Goal: Information Seeking & Learning: Find specific fact

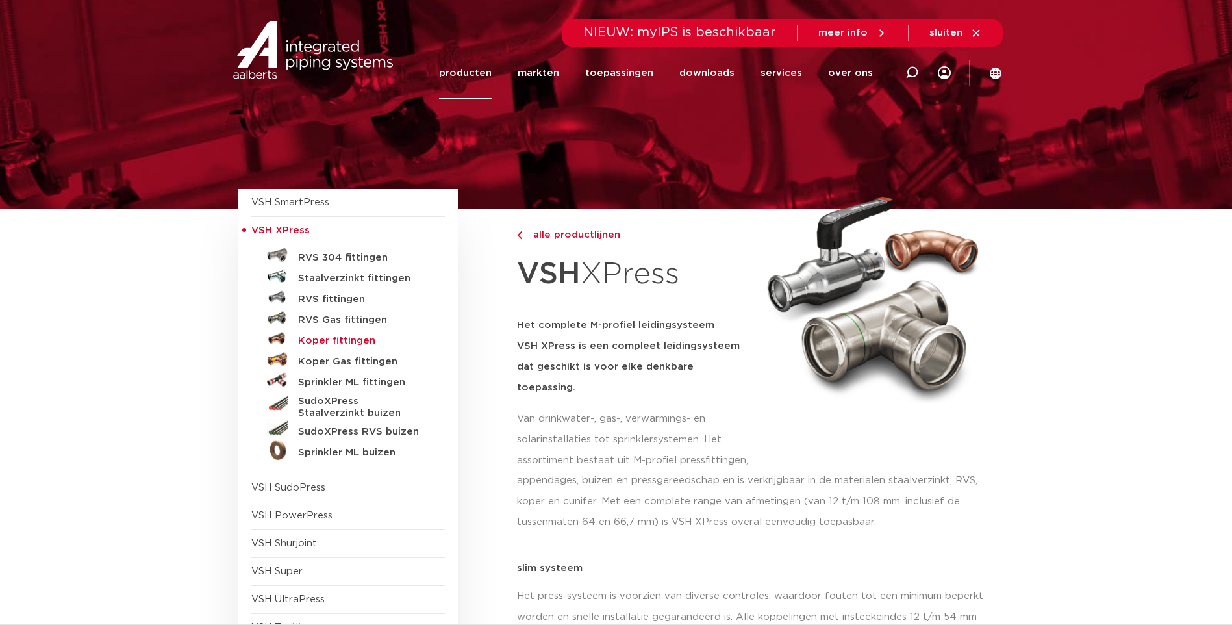
click at [342, 342] on h5 "Koper fittingen" at bounding box center [362, 341] width 129 height 12
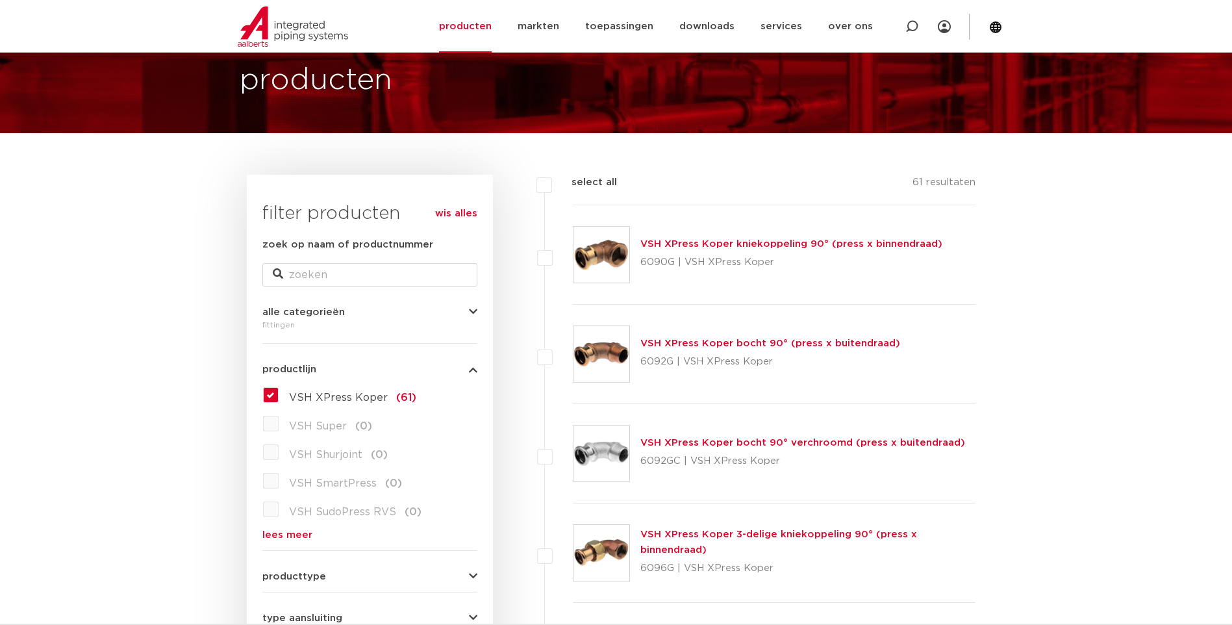
scroll to position [65, 0]
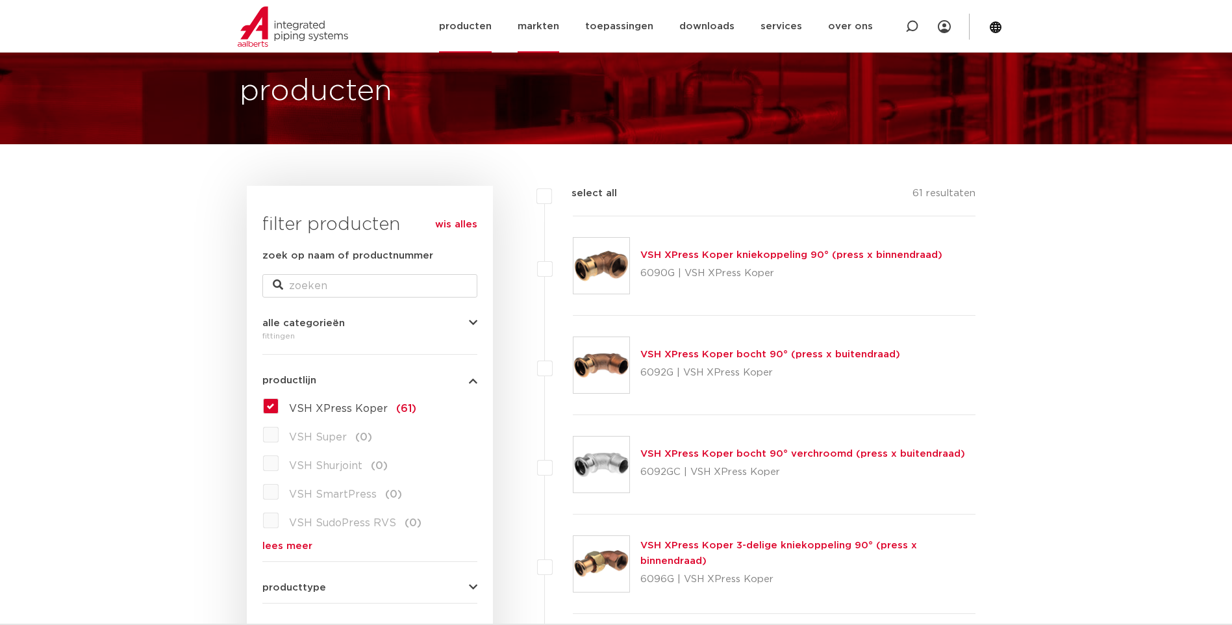
click at [545, 25] on link "markten" at bounding box center [539, 26] width 42 height 53
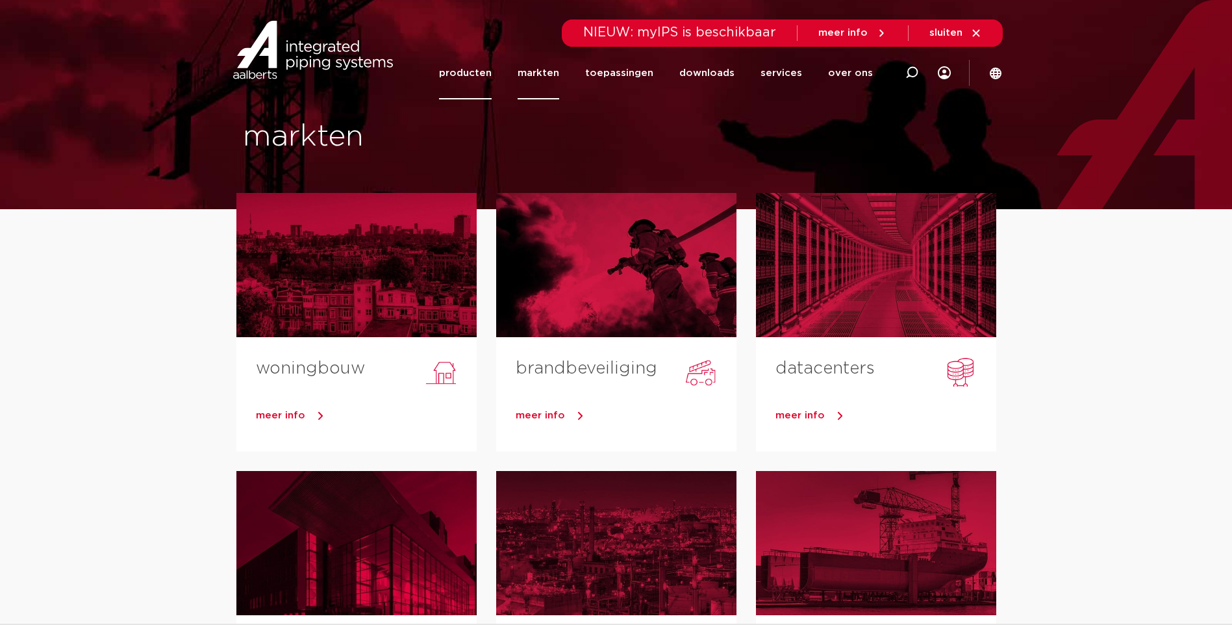
click at [477, 77] on link "producten" at bounding box center [465, 73] width 53 height 53
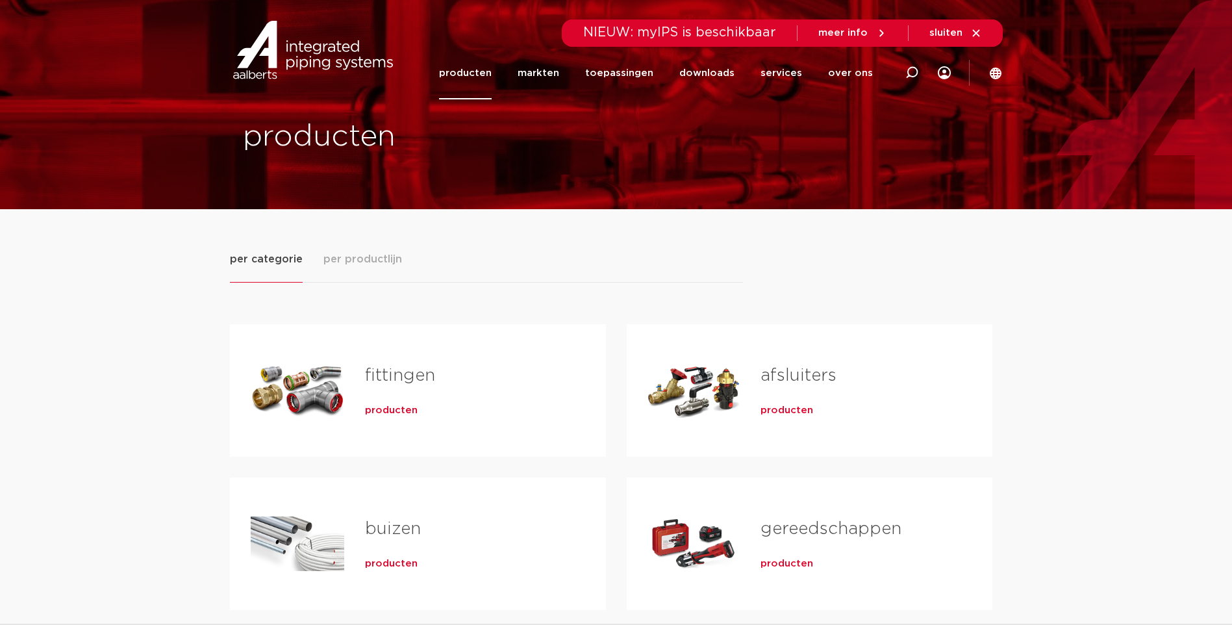
click at [383, 410] on span "producten" at bounding box center [391, 410] width 53 height 13
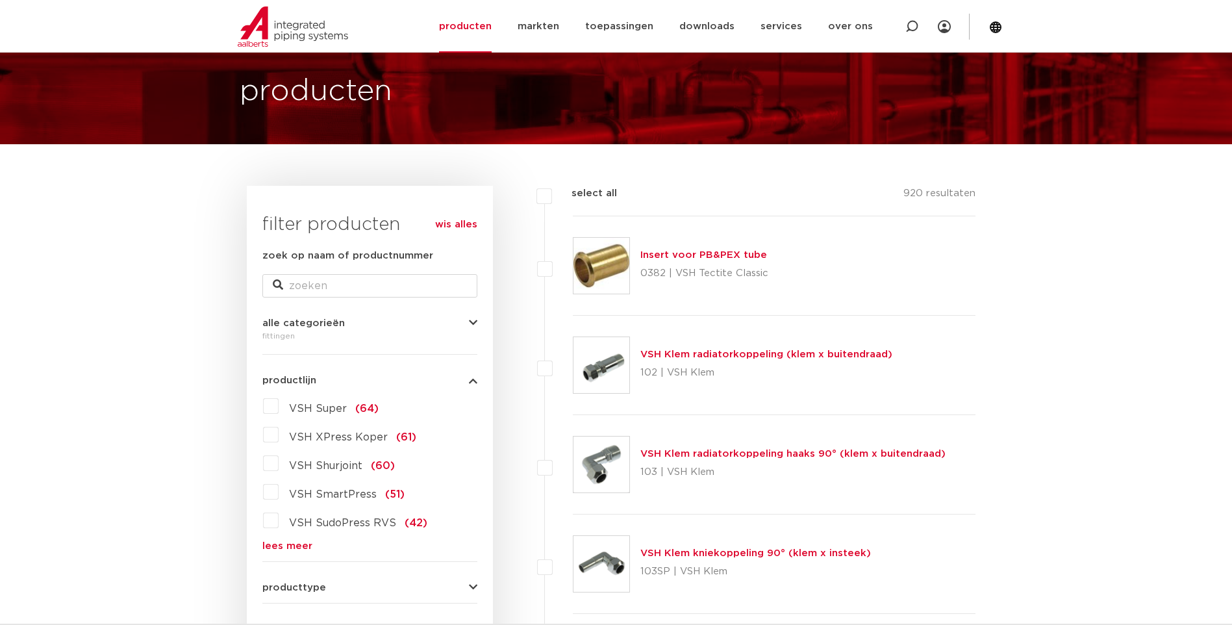
click at [279, 436] on label "VSH XPress Koper (61)" at bounding box center [348, 434] width 138 height 21
click at [0, 0] on input "VSH XPress Koper (61)" at bounding box center [0, 0] width 0 height 0
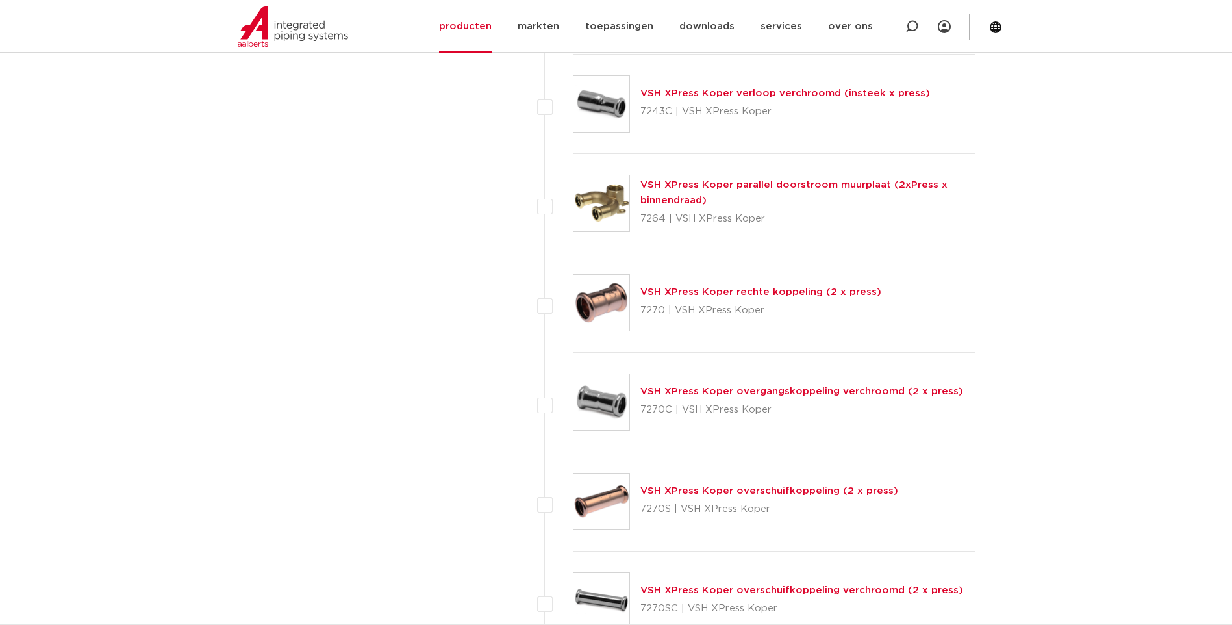
scroll to position [5002, 0]
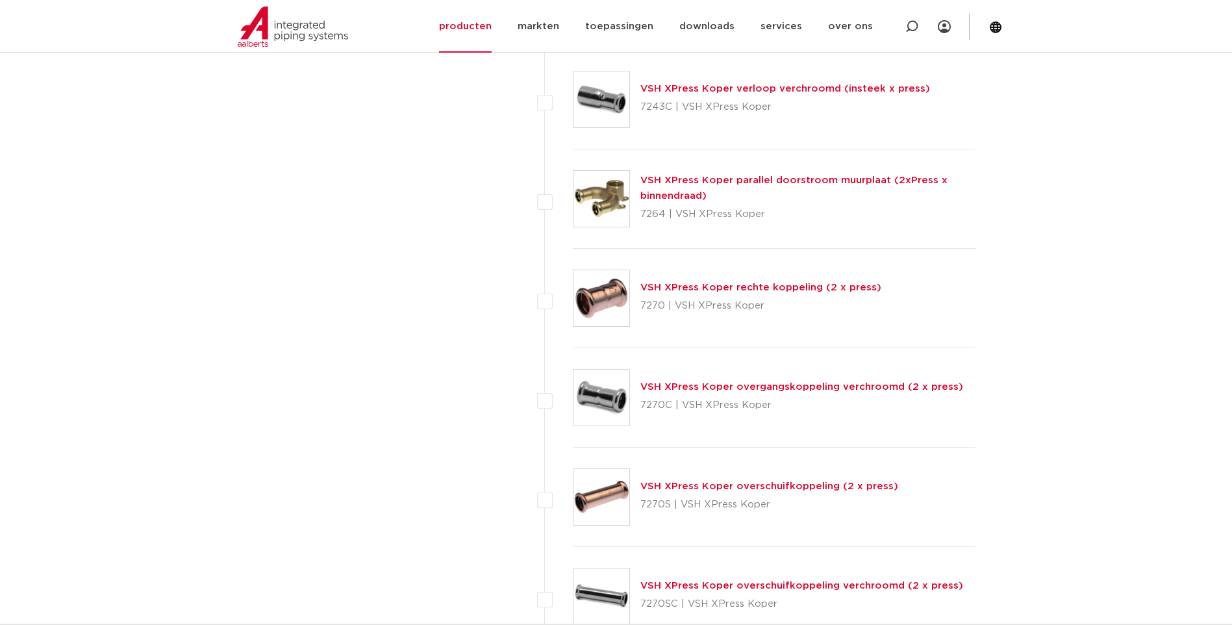
click at [685, 285] on link "VSH XPress Koper rechte koppeling (2 x press)" at bounding box center [761, 288] width 241 height 10
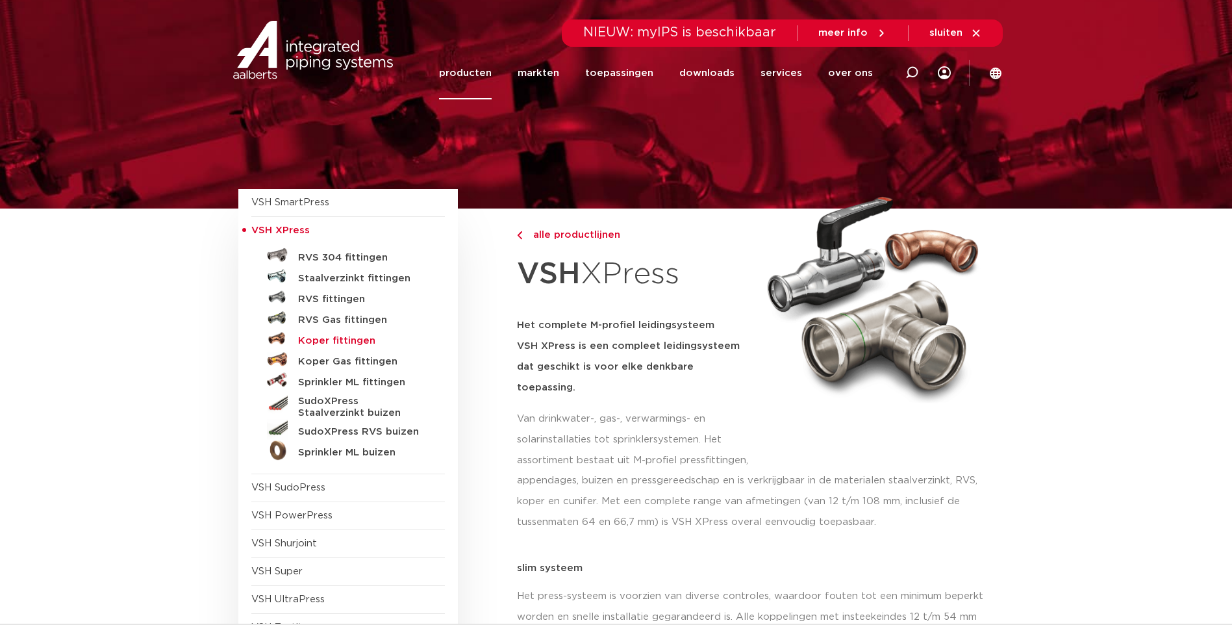
click at [332, 342] on h5 "Koper fittingen" at bounding box center [362, 341] width 129 height 12
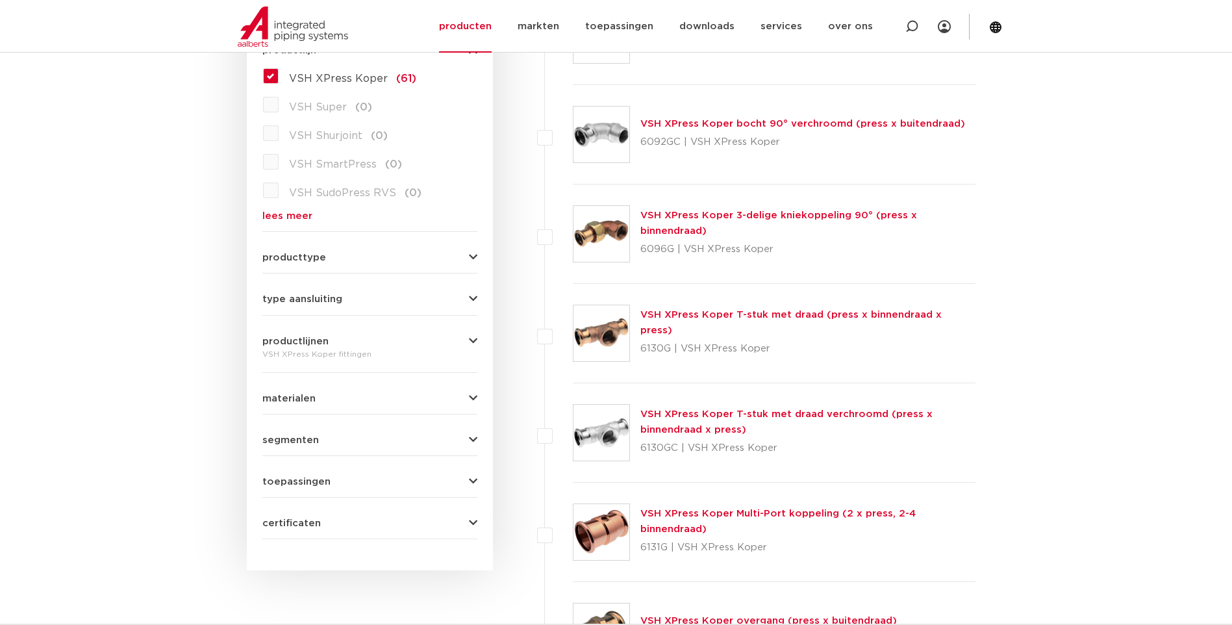
scroll to position [390, 0]
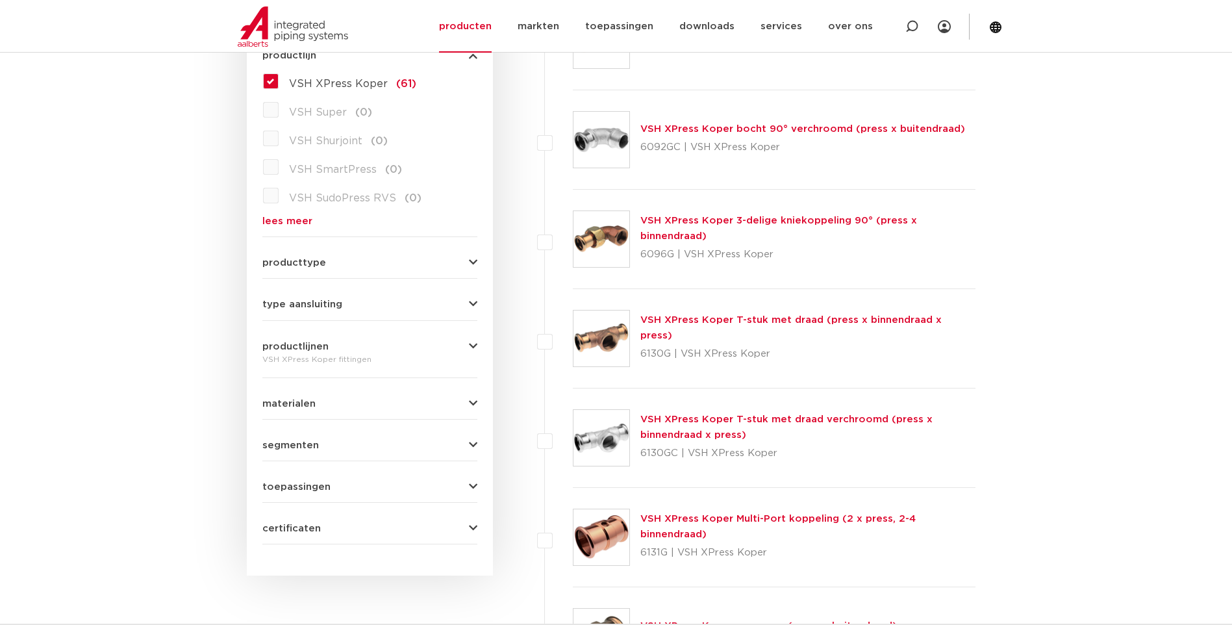
click at [469, 301] on icon "button" at bounding box center [473, 304] width 8 height 10
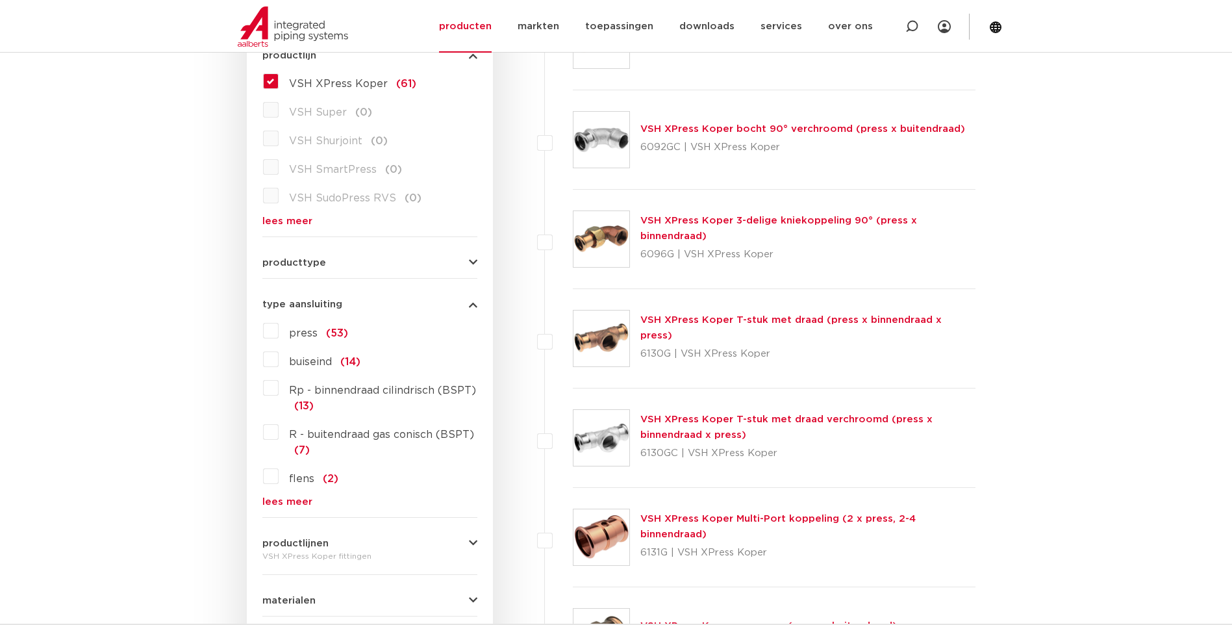
click at [279, 331] on label "press (53)" at bounding box center [314, 330] width 70 height 21
click at [0, 0] on input "press (53)" at bounding box center [0, 0] width 0 height 0
click at [468, 259] on button "producttype" at bounding box center [369, 263] width 215 height 10
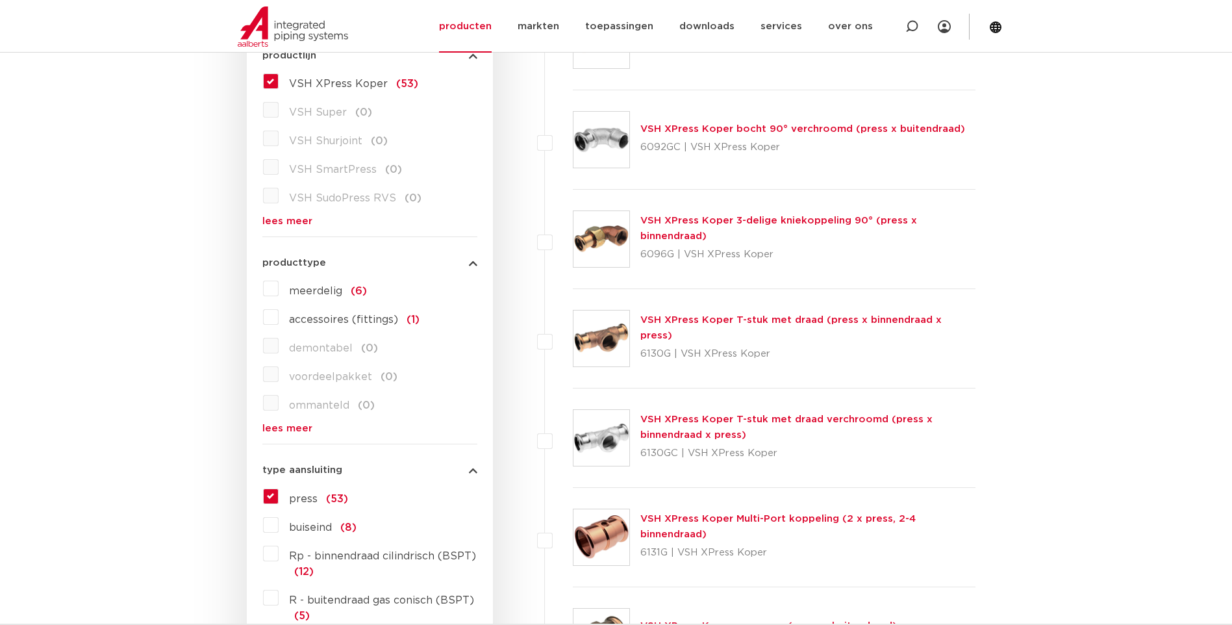
click at [468, 259] on button "producttype" at bounding box center [369, 263] width 215 height 10
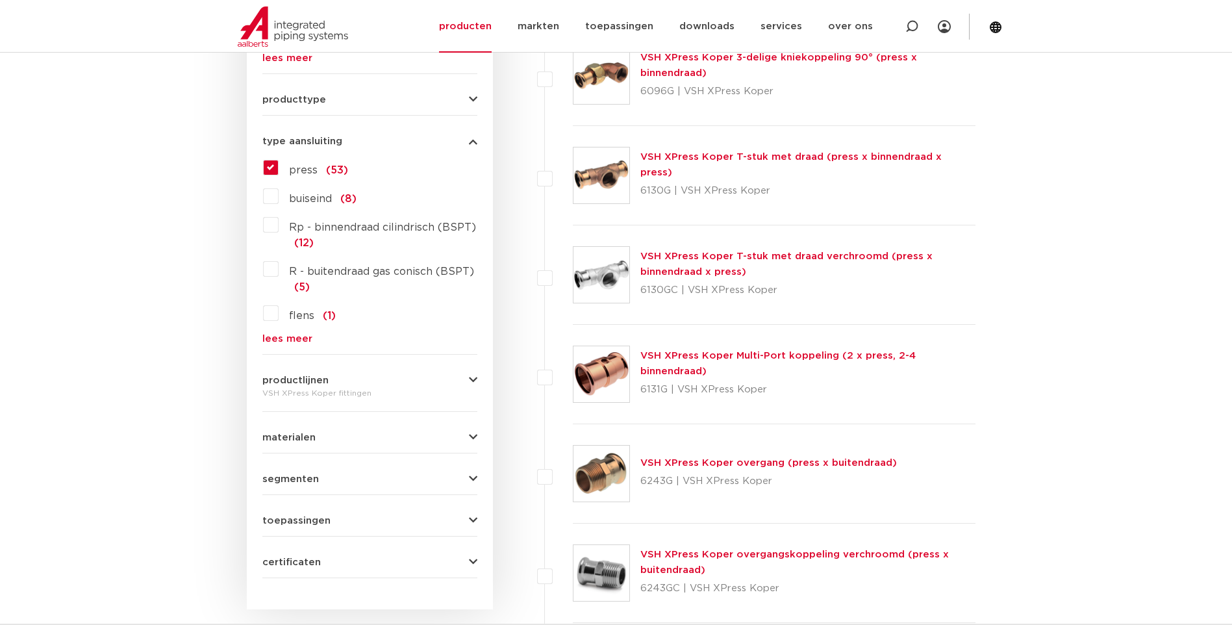
scroll to position [585, 0]
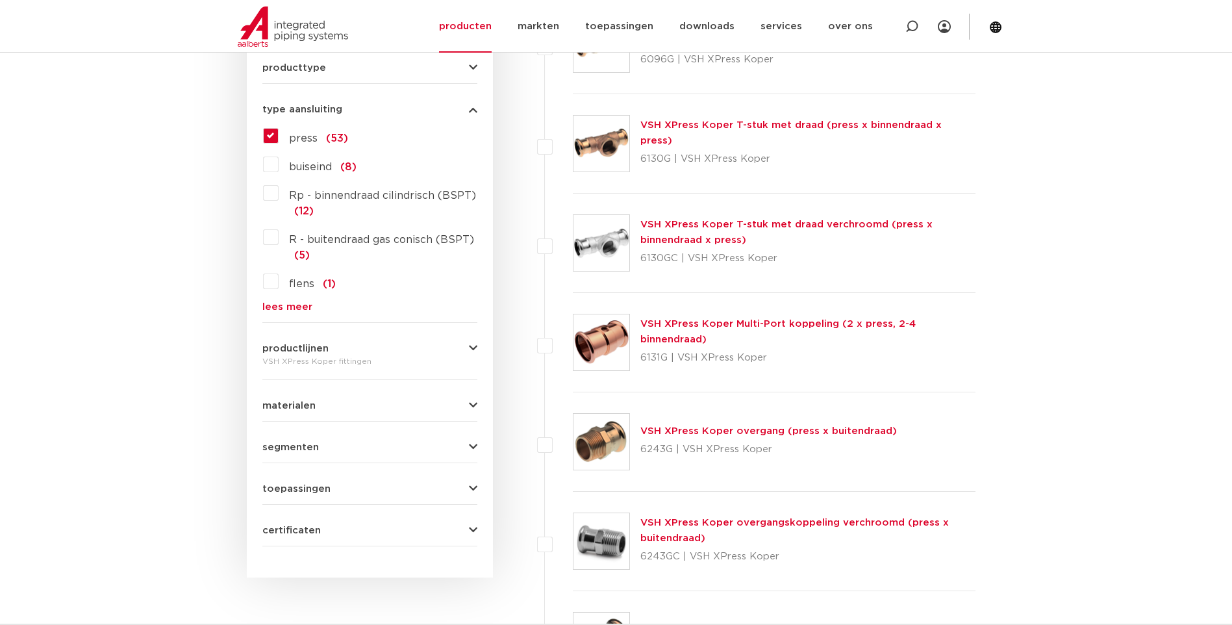
click at [465, 402] on button "materialen" at bounding box center [369, 406] width 215 height 10
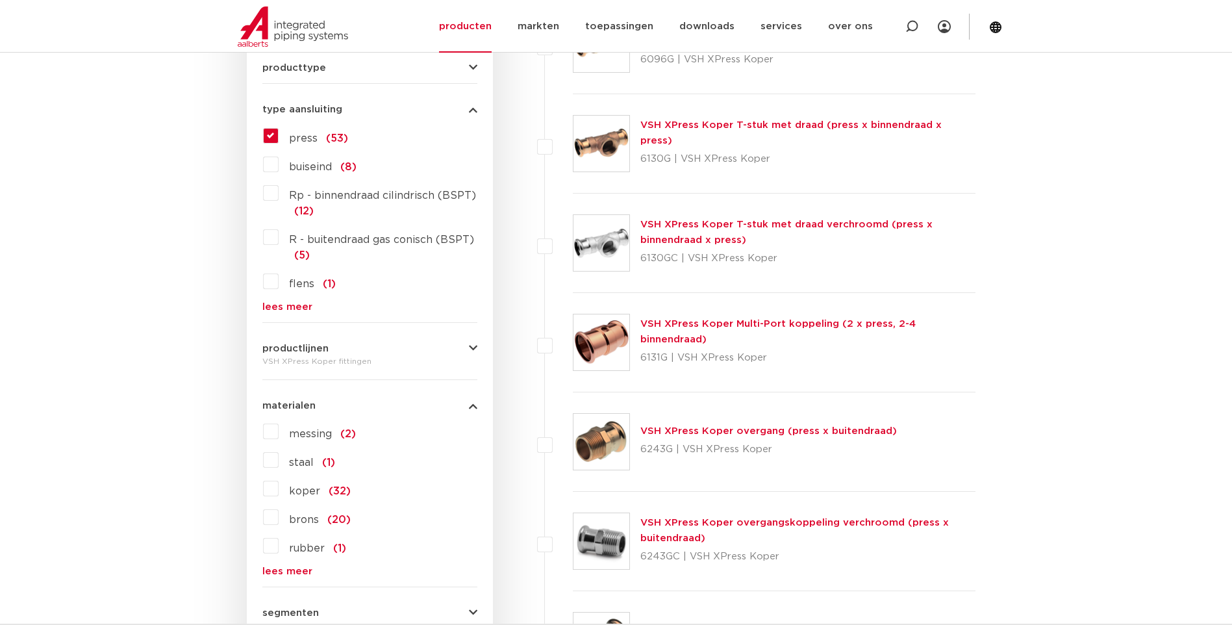
click at [279, 491] on label "koper (32)" at bounding box center [315, 488] width 72 height 21
click at [0, 0] on input "koper (32)" at bounding box center [0, 0] width 0 height 0
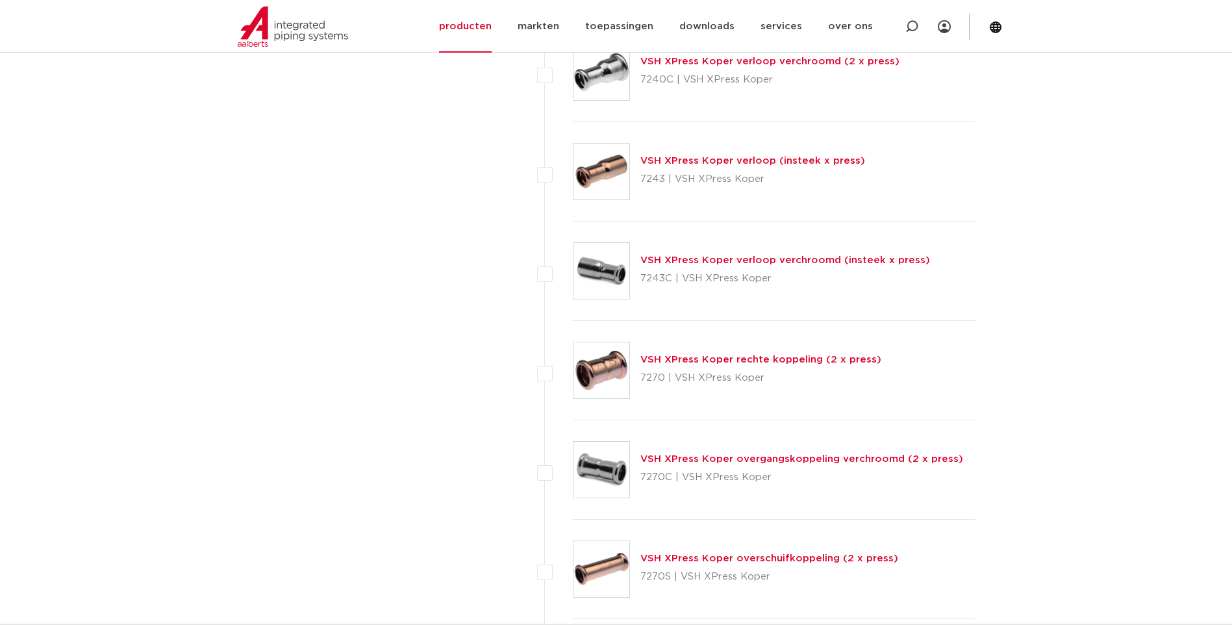
scroll to position [2469, 0]
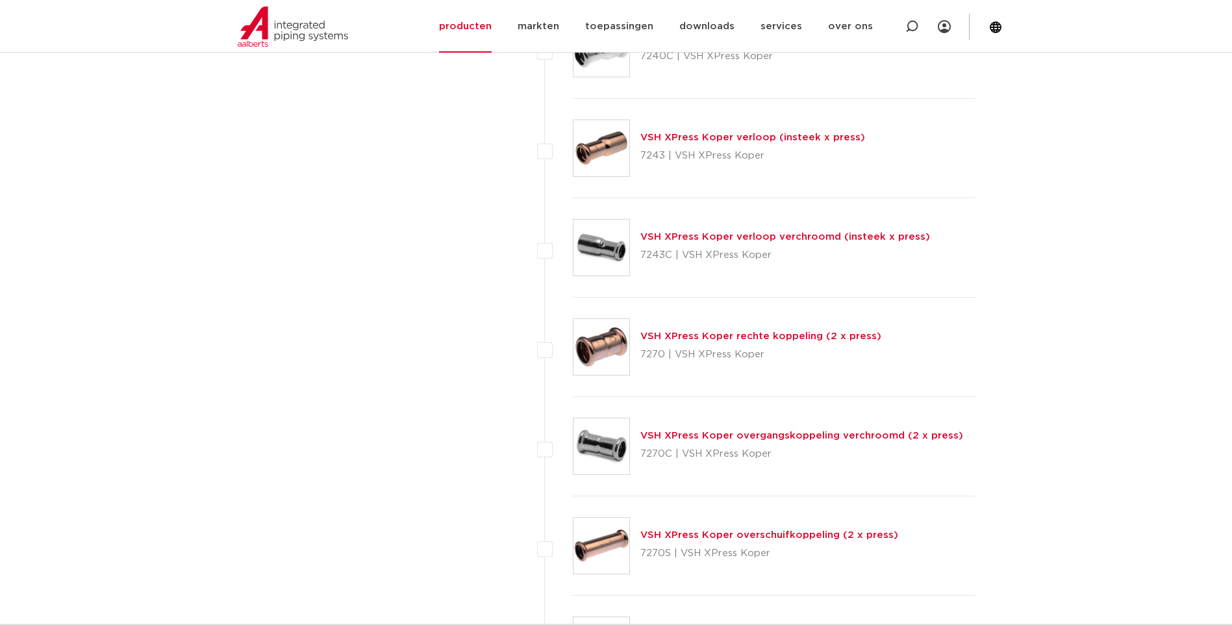
click at [676, 335] on link "VSH XPress Koper rechte koppeling (2 x press)" at bounding box center [761, 336] width 241 height 10
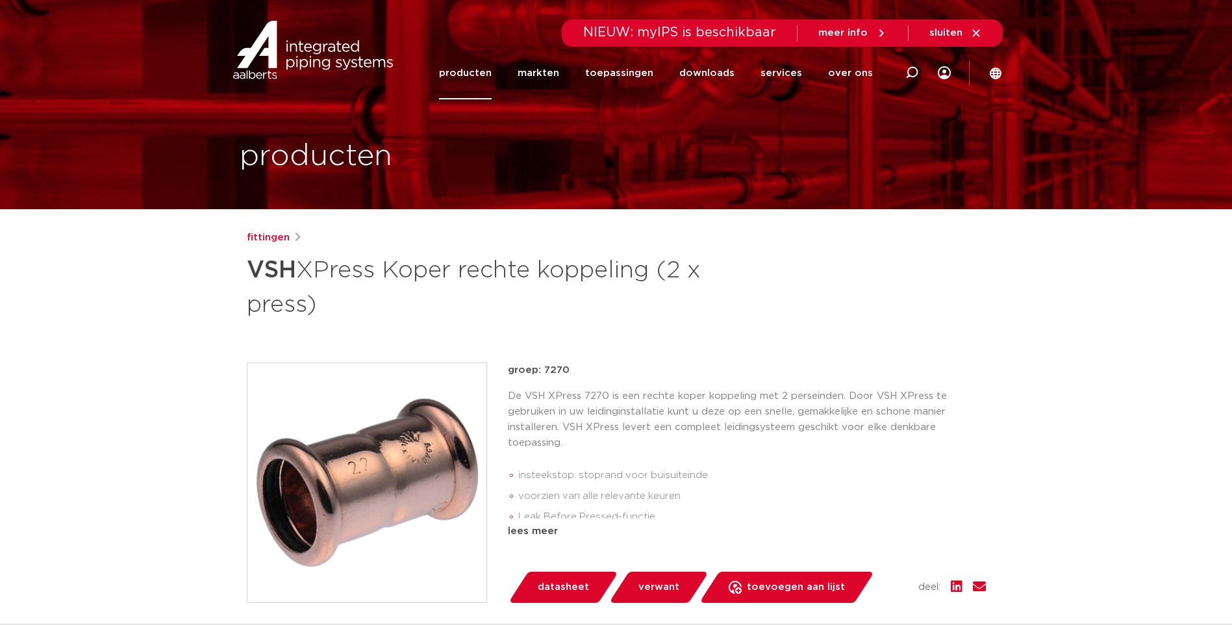
click at [567, 589] on span "datasheet" at bounding box center [563, 587] width 51 height 21
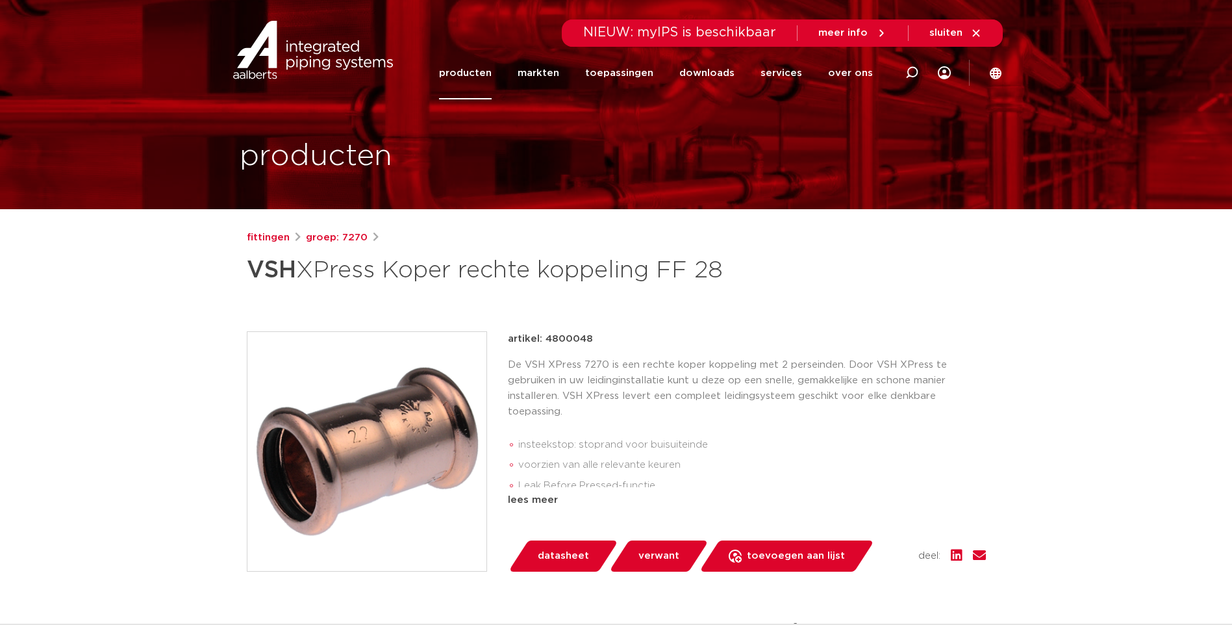
drag, startPoint x: 544, startPoint y: 338, endPoint x: 591, endPoint y: 338, distance: 46.8
click at [591, 338] on div "artikel: 4800048" at bounding box center [747, 339] width 478 height 16
copy p "4800048"
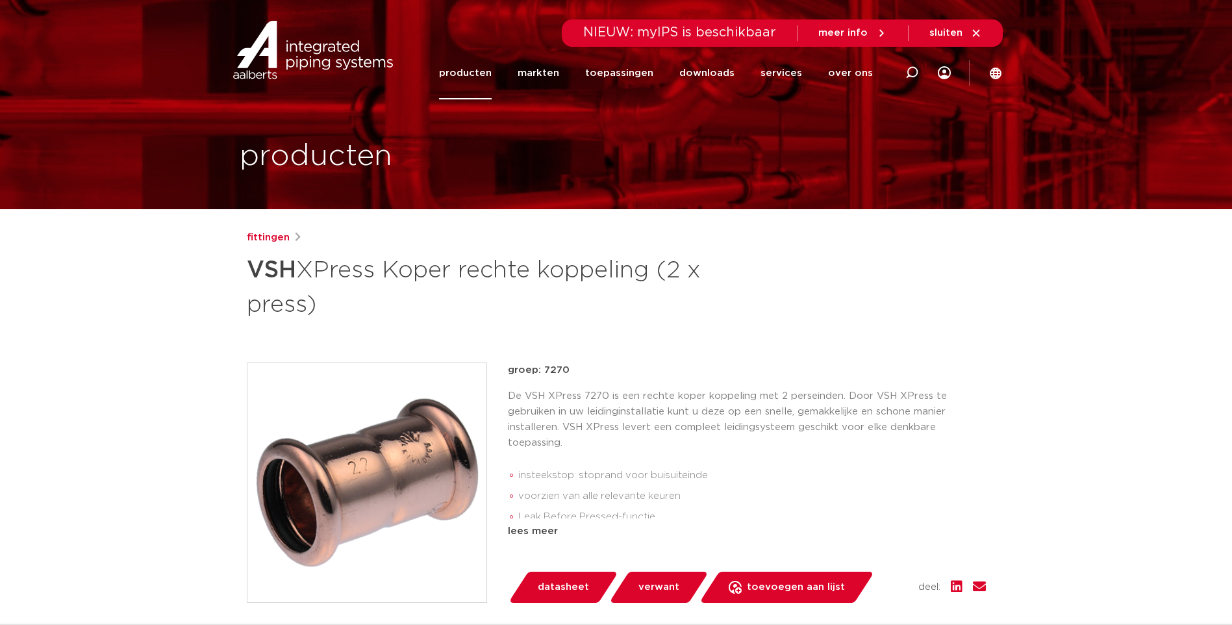
click at [568, 585] on span "datasheet" at bounding box center [563, 587] width 51 height 21
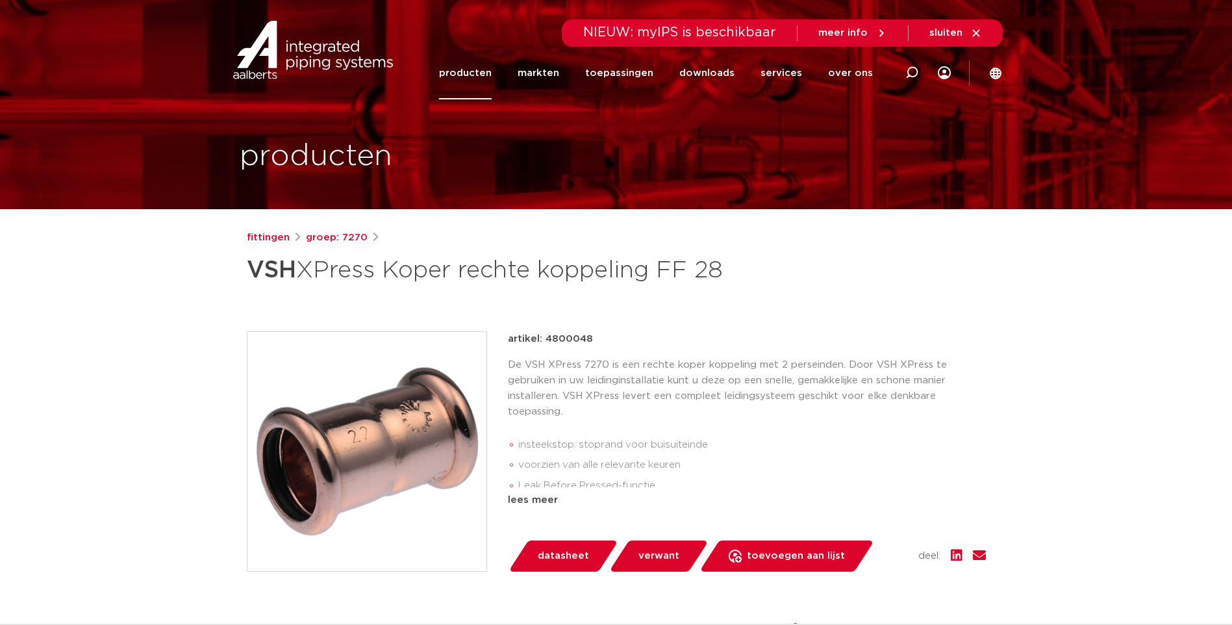
drag, startPoint x: 590, startPoint y: 340, endPoint x: 544, endPoint y: 338, distance: 46.1
click at [544, 338] on p "artikel: 4800048" at bounding box center [550, 339] width 85 height 16
copy p "4800048"
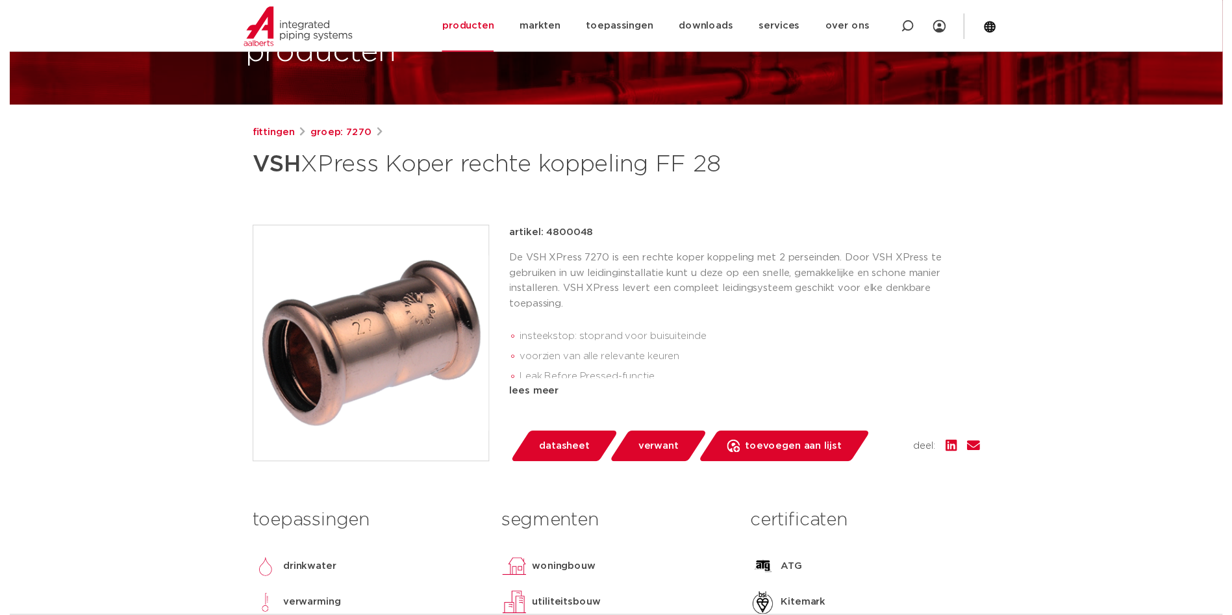
scroll to position [130, 0]
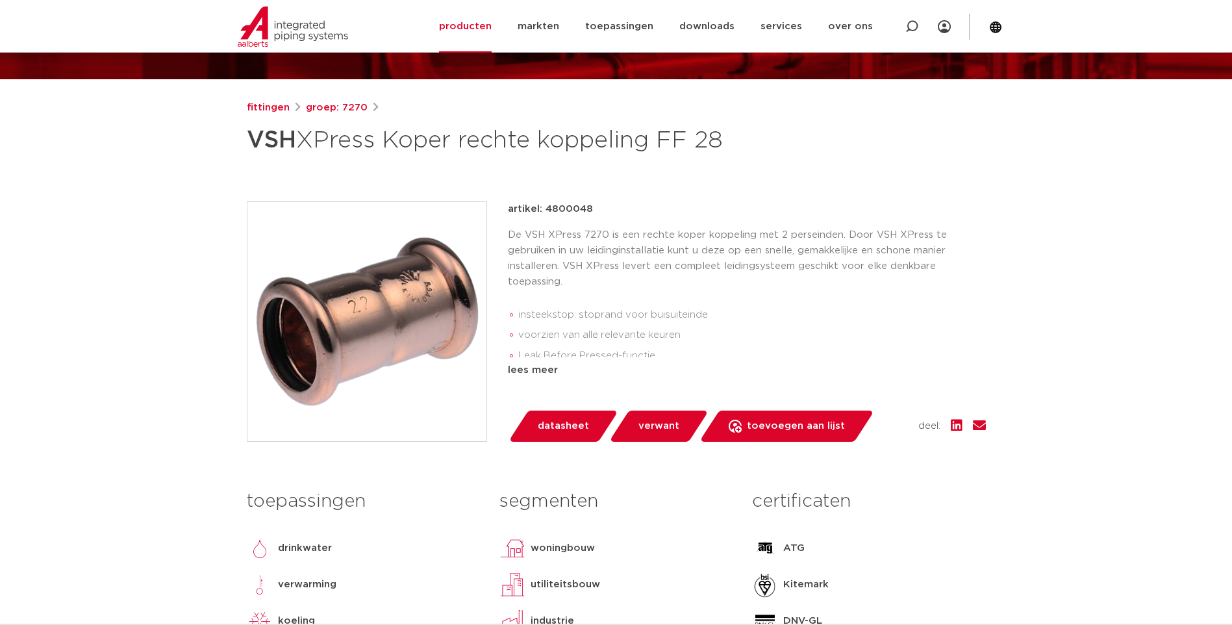
click at [552, 427] on span "datasheet" at bounding box center [563, 426] width 51 height 21
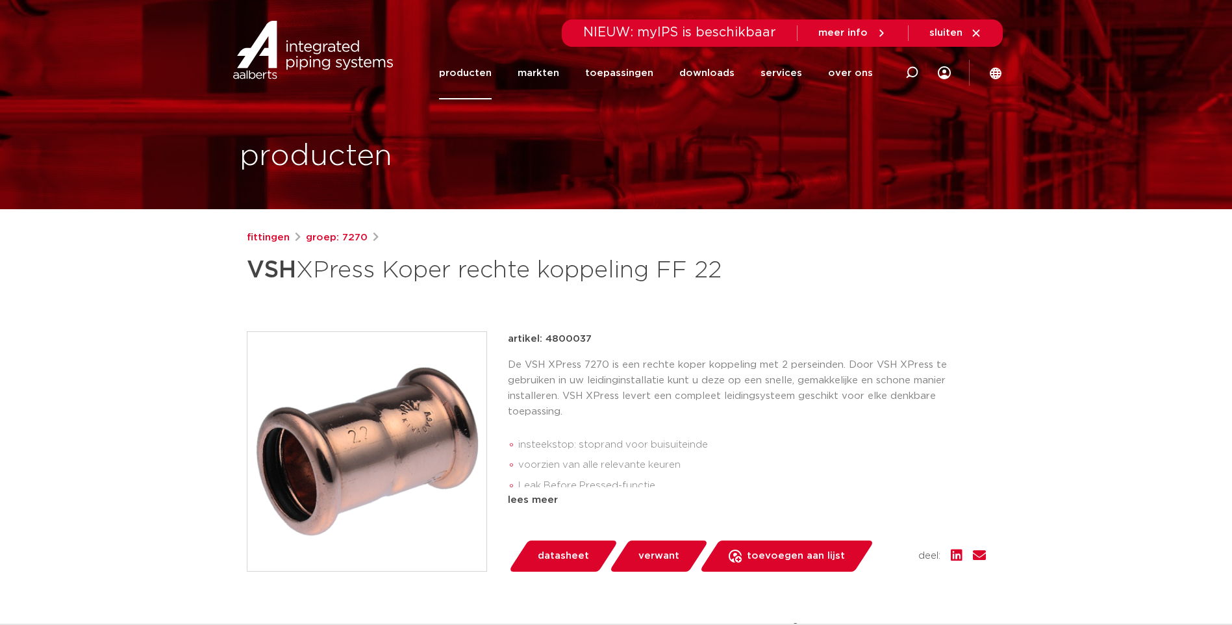
drag, startPoint x: 591, startPoint y: 337, endPoint x: 546, endPoint y: 340, distance: 44.9
click at [546, 340] on div "artikel: 4800037" at bounding box center [747, 339] width 478 height 16
copy p "4800037"
